Goal: Task Accomplishment & Management: Use online tool/utility

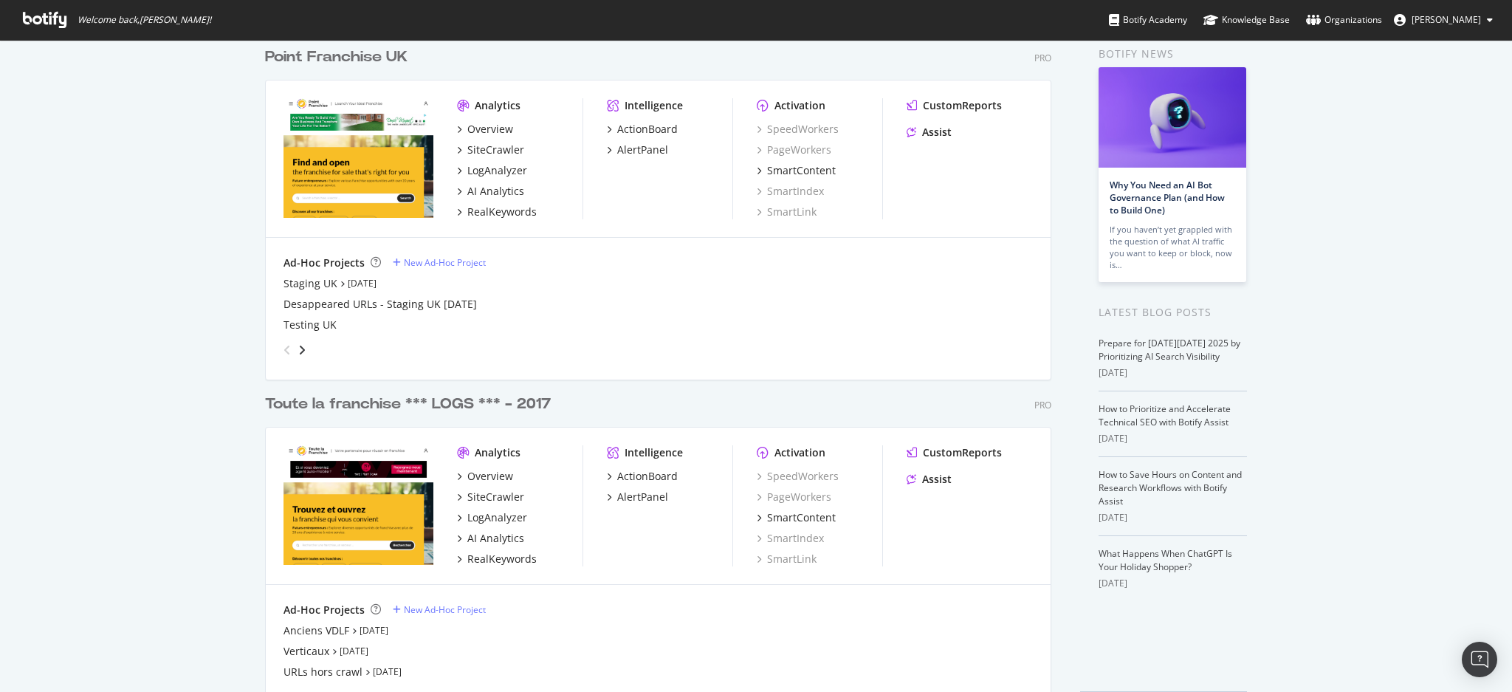
scroll to position [98, 0]
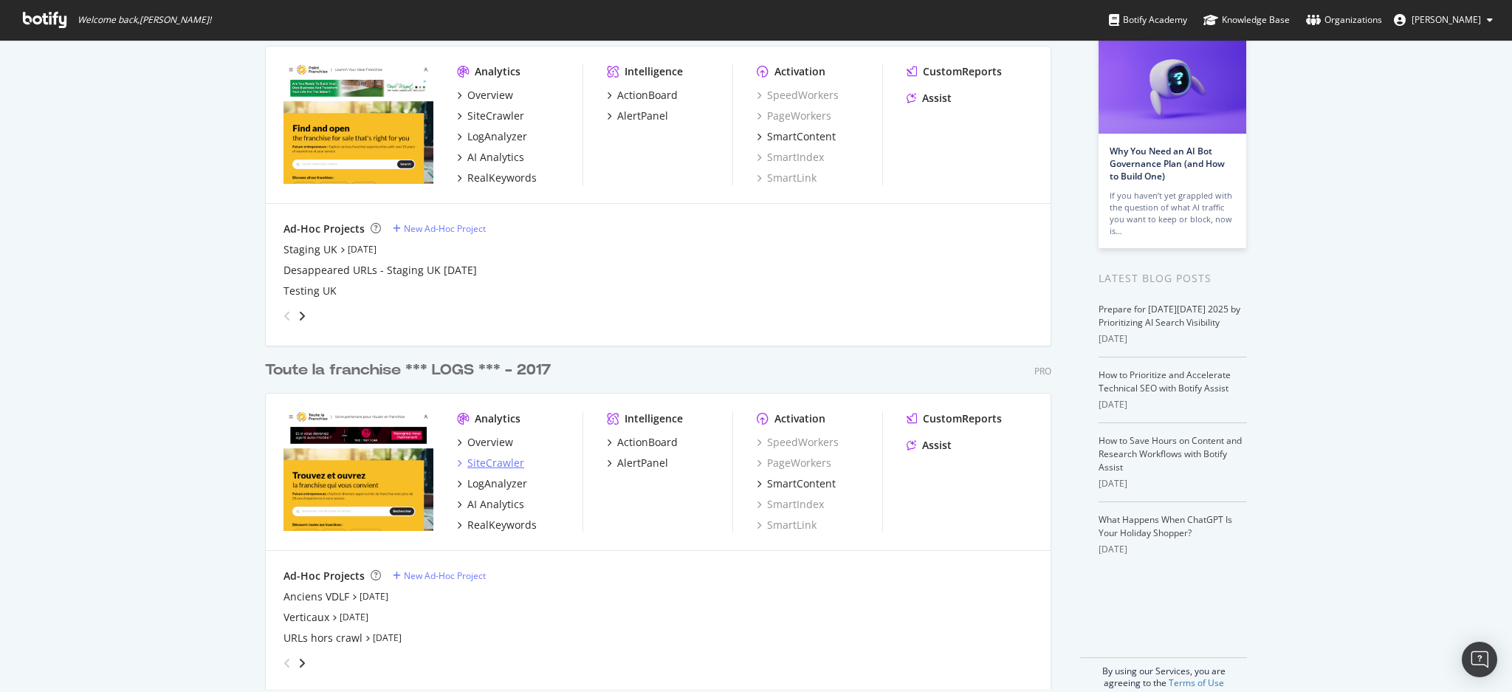
click at [489, 455] on div "SiteCrawler" at bounding box center [495, 462] width 57 height 15
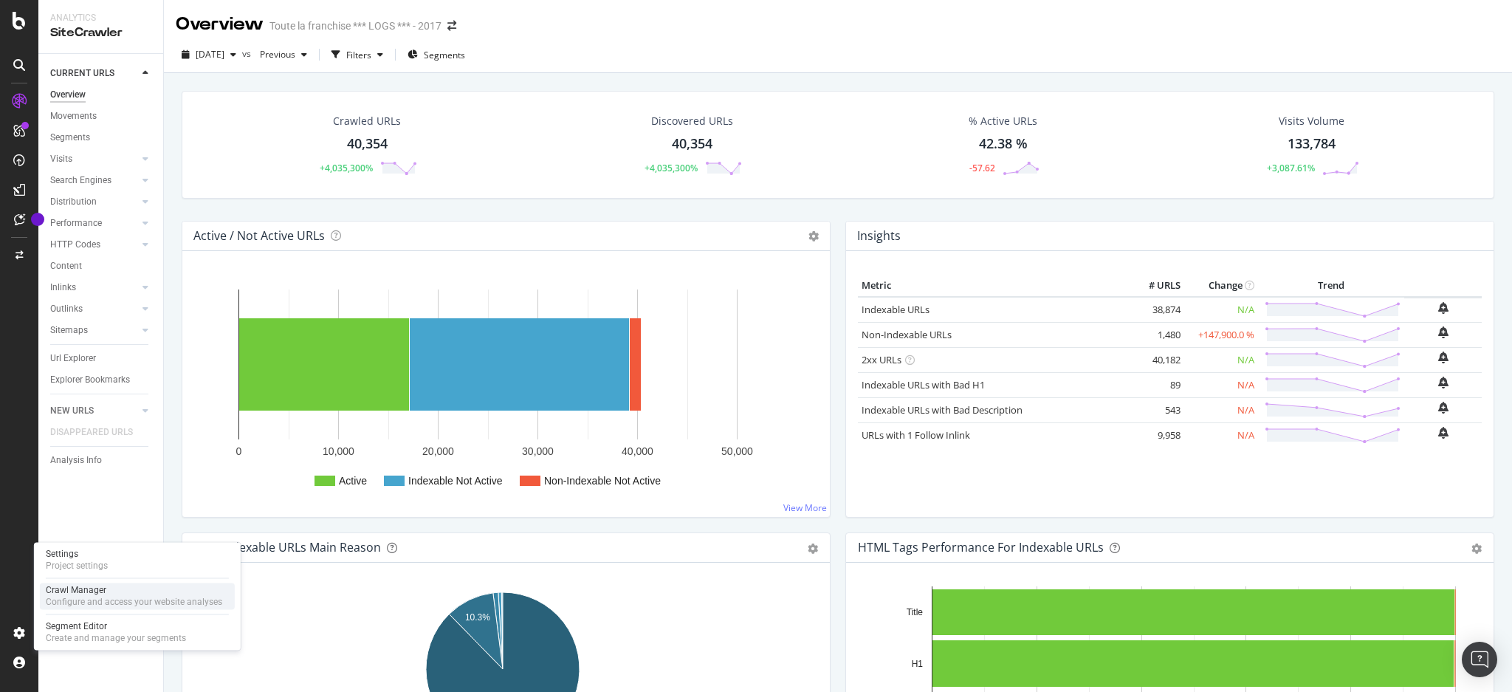
click at [94, 595] on div "Crawl Manager" at bounding box center [134, 590] width 176 height 12
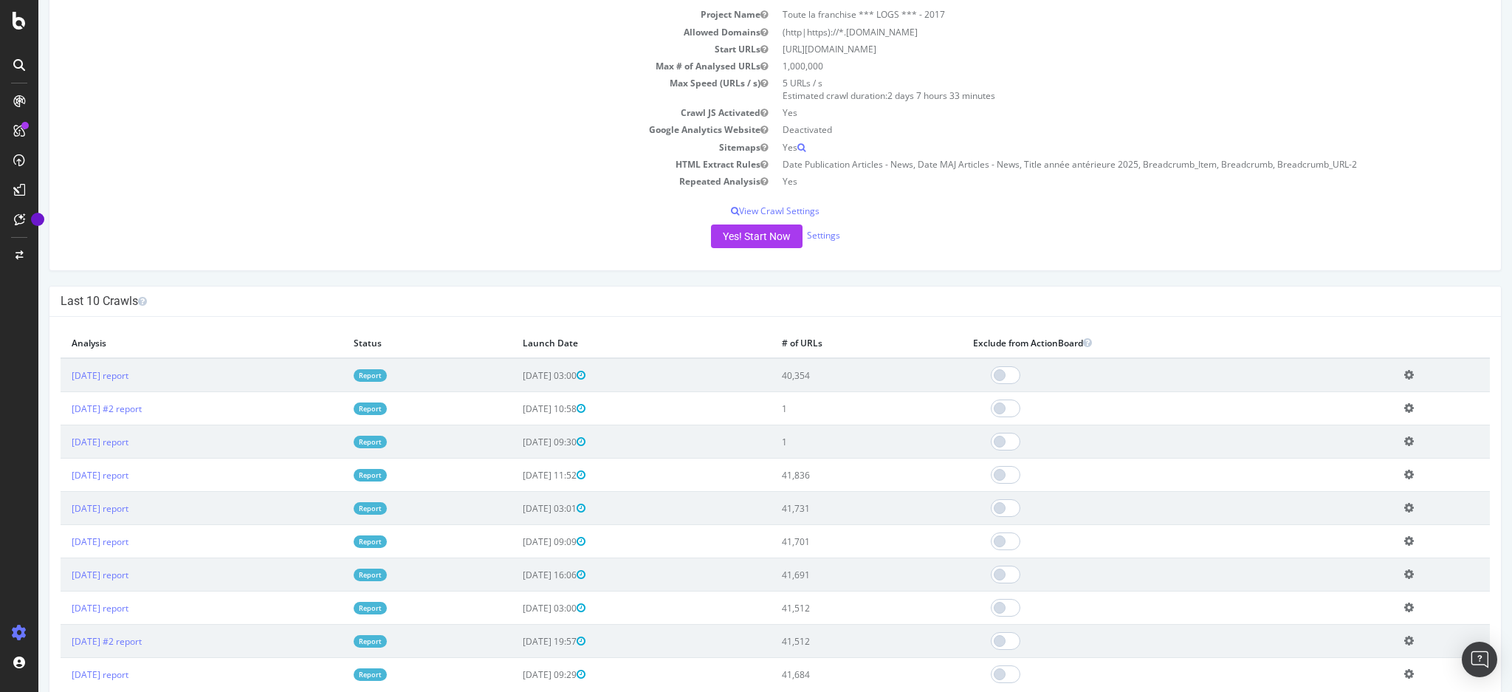
scroll to position [196, 0]
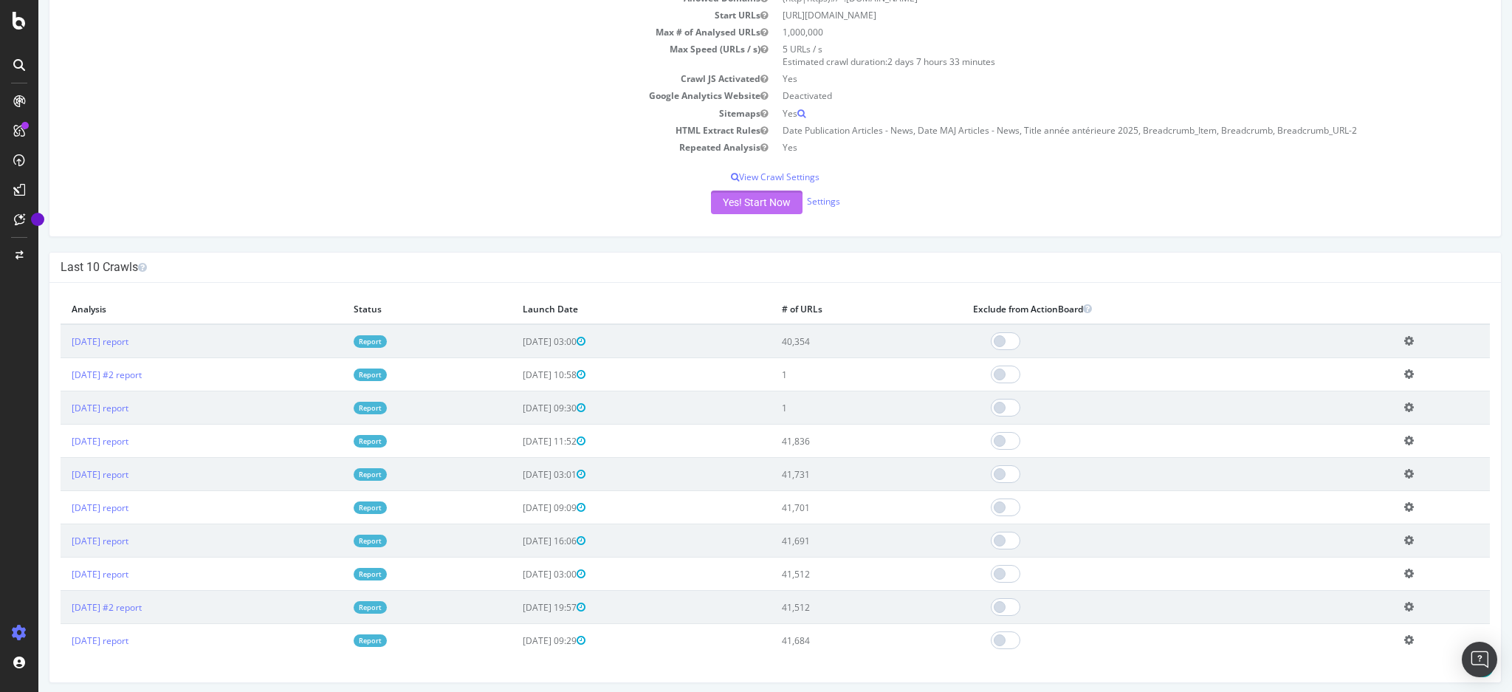
click at [757, 197] on button "Yes! Start Now" at bounding box center [757, 202] width 92 height 24
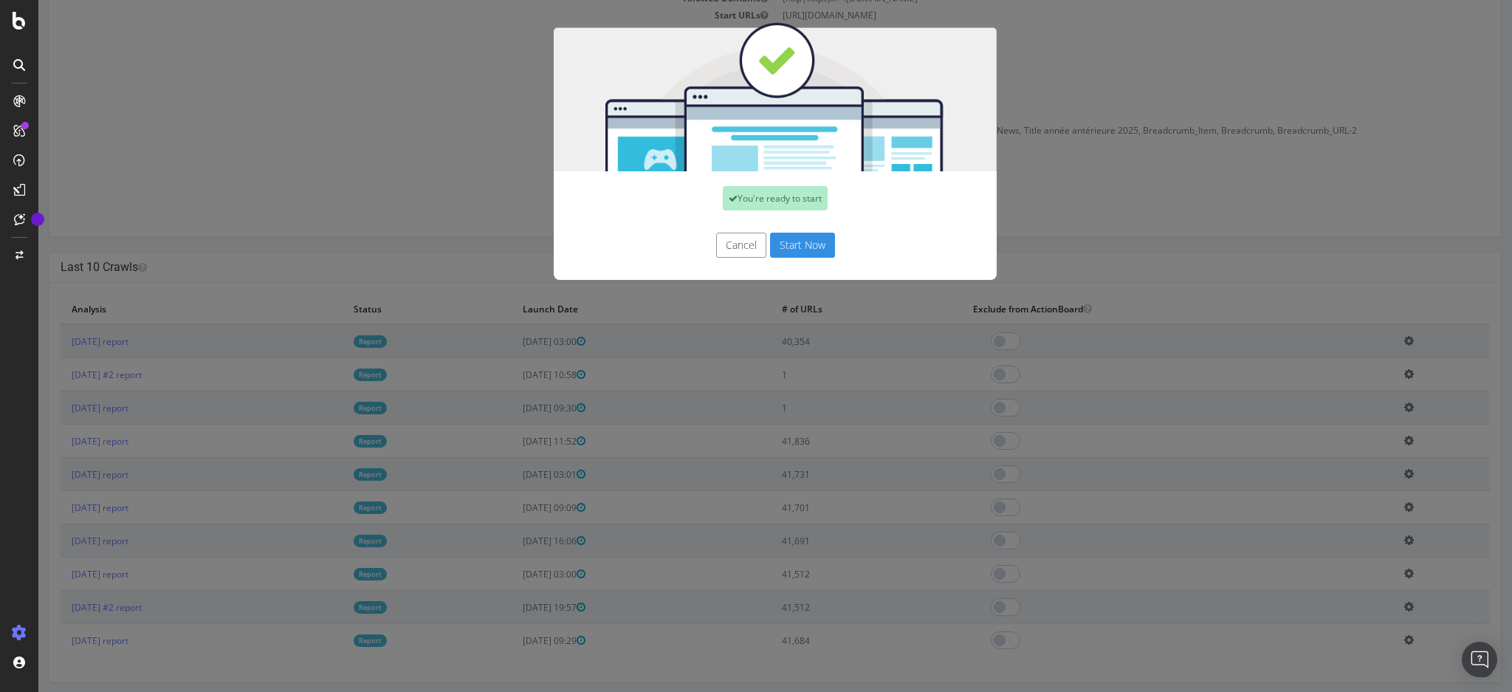
click at [793, 241] on button "Start Now" at bounding box center [802, 245] width 65 height 25
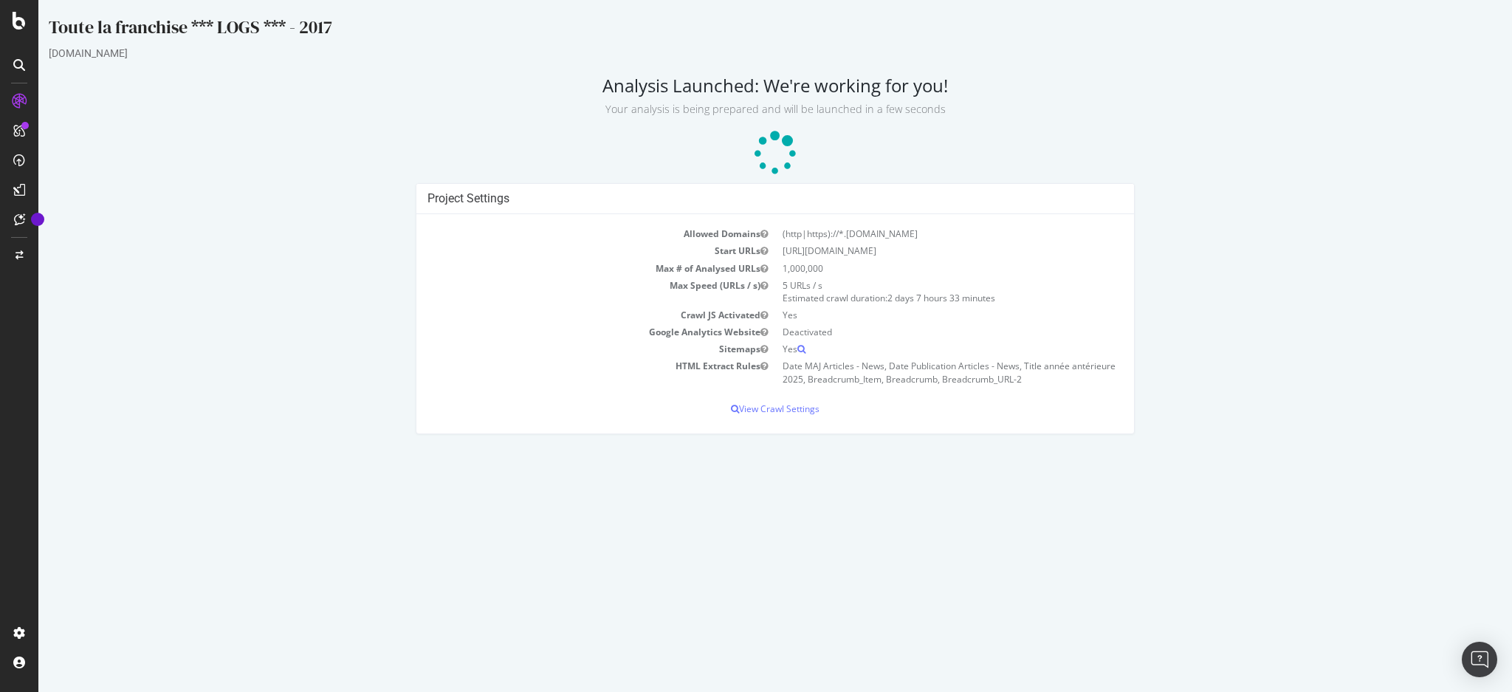
click at [1253, 282] on div "Project Settings Allowed Domains (http|https)://*.[DOMAIN_NAME] Start URLs [URL…" at bounding box center [774, 316] width 1467 height 266
